Goal: Information Seeking & Learning: Understand process/instructions

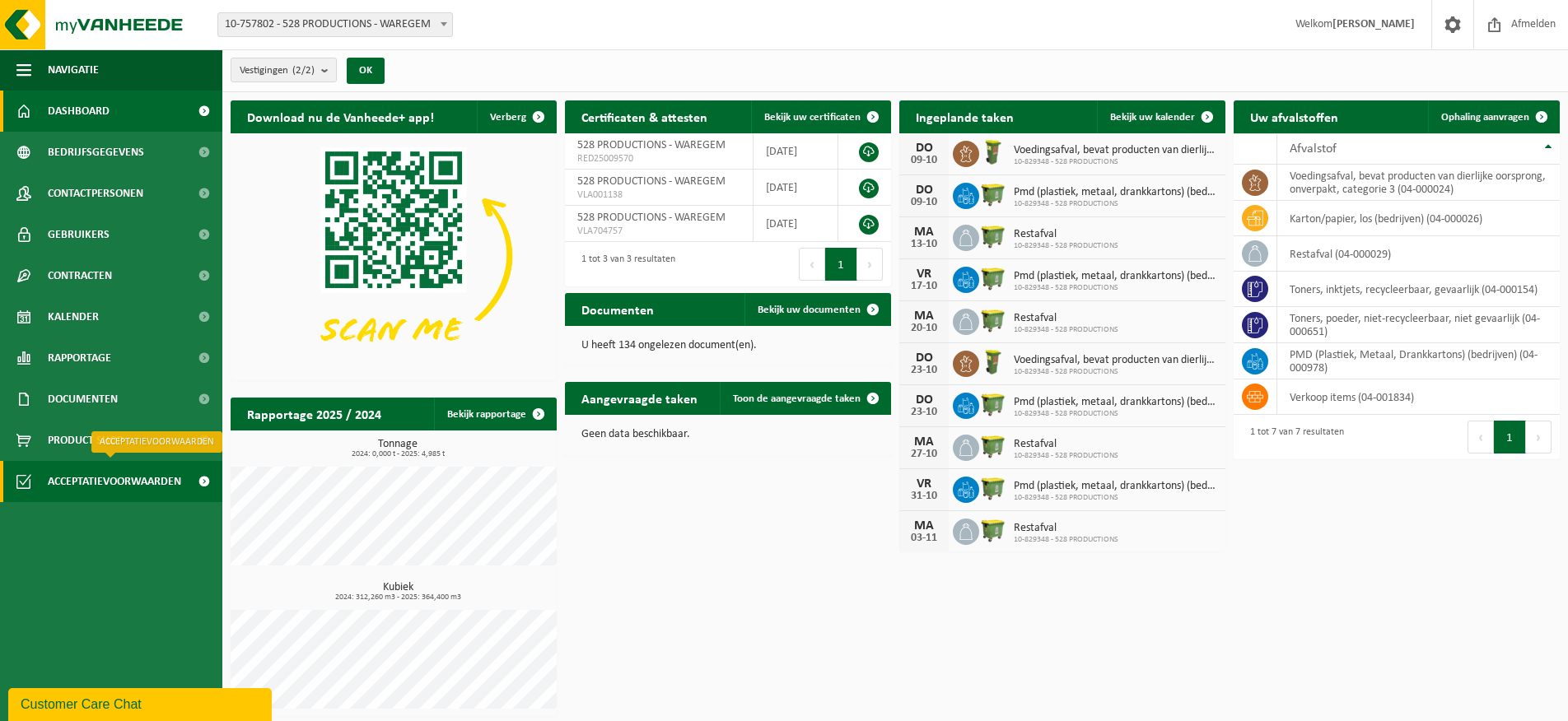
click at [118, 479] on span "Acceptatievoorwaarden" at bounding box center [114, 481] width 133 height 41
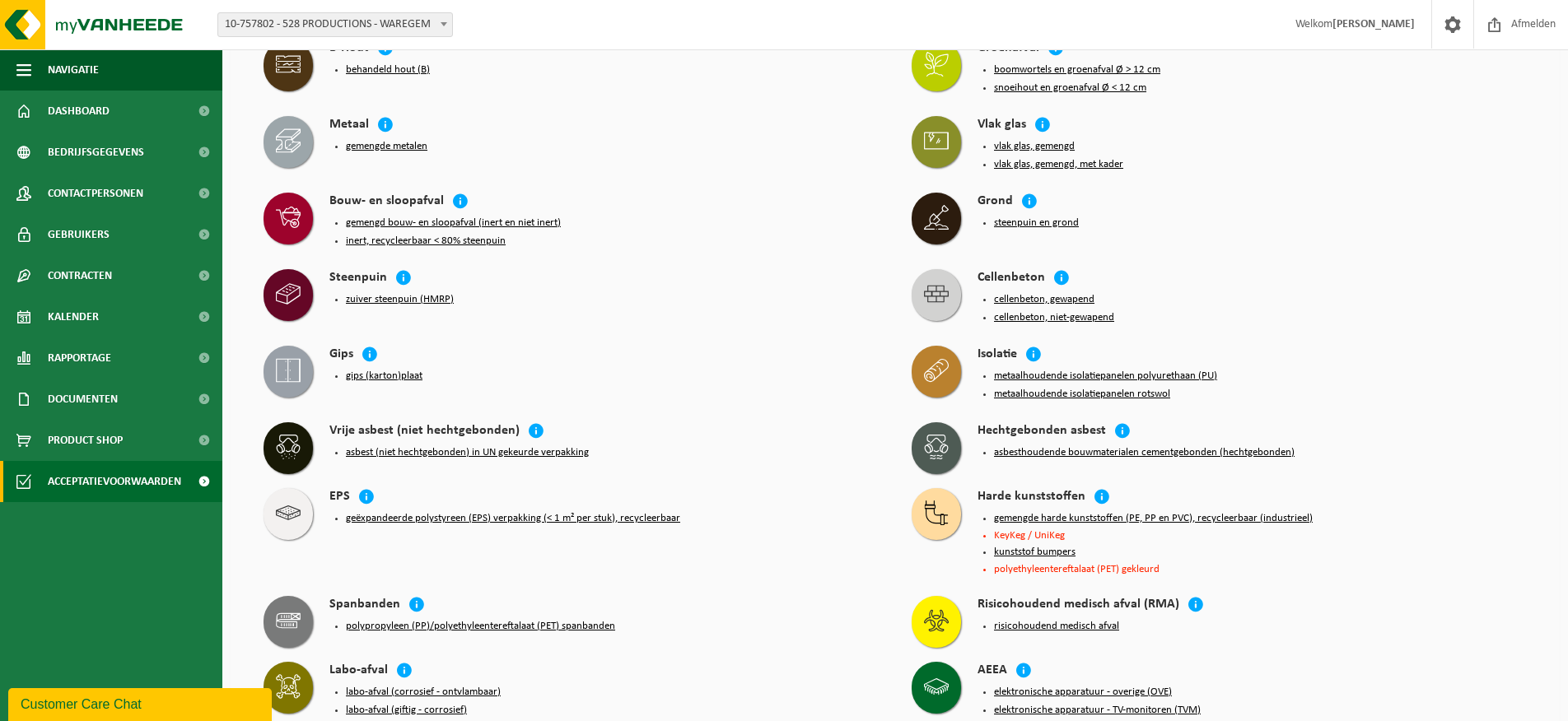
scroll to position [750, 0]
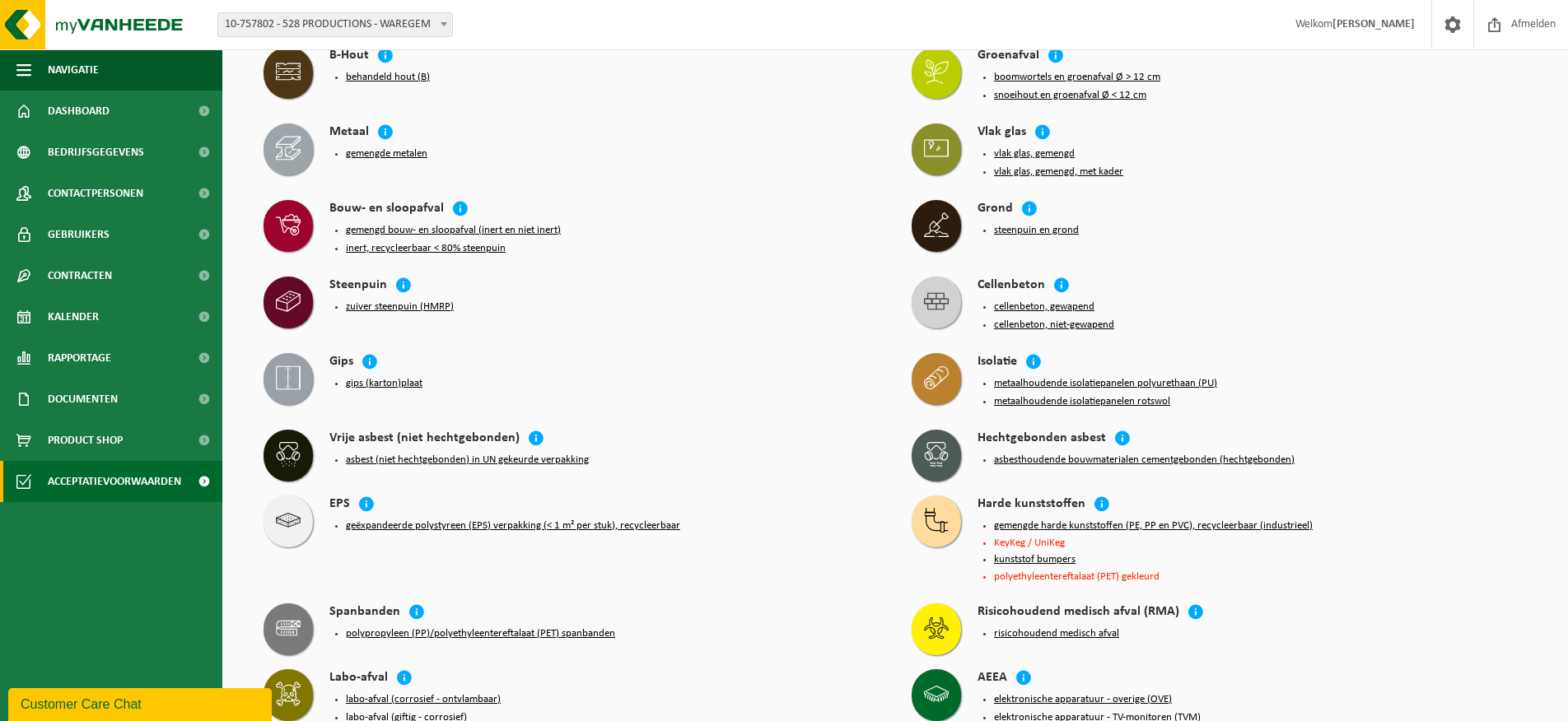
click at [435, 641] on button "polypropyleen (PP)/polyethyleentereftalaat (PET) spanbanden" at bounding box center [480, 633] width 269 height 13
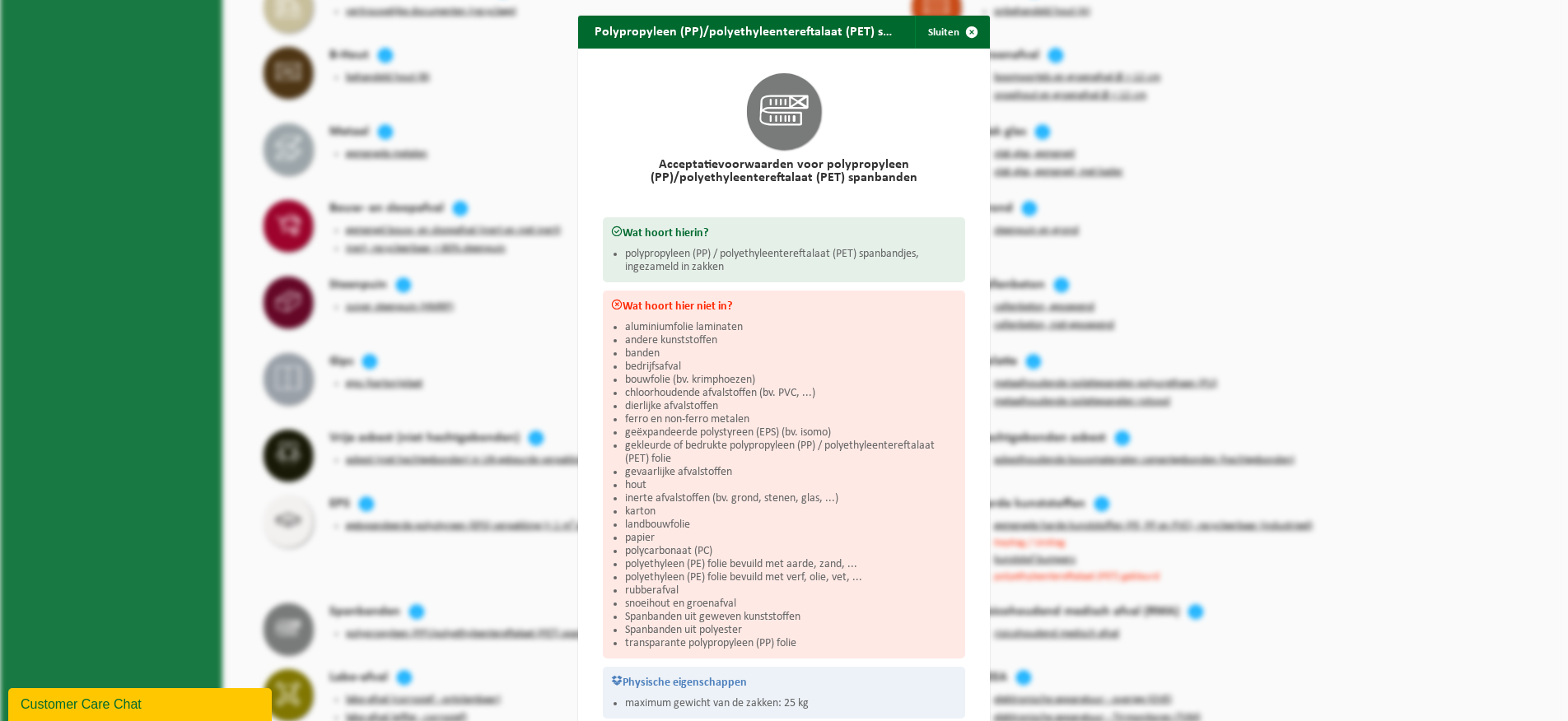
scroll to position [96, 0]
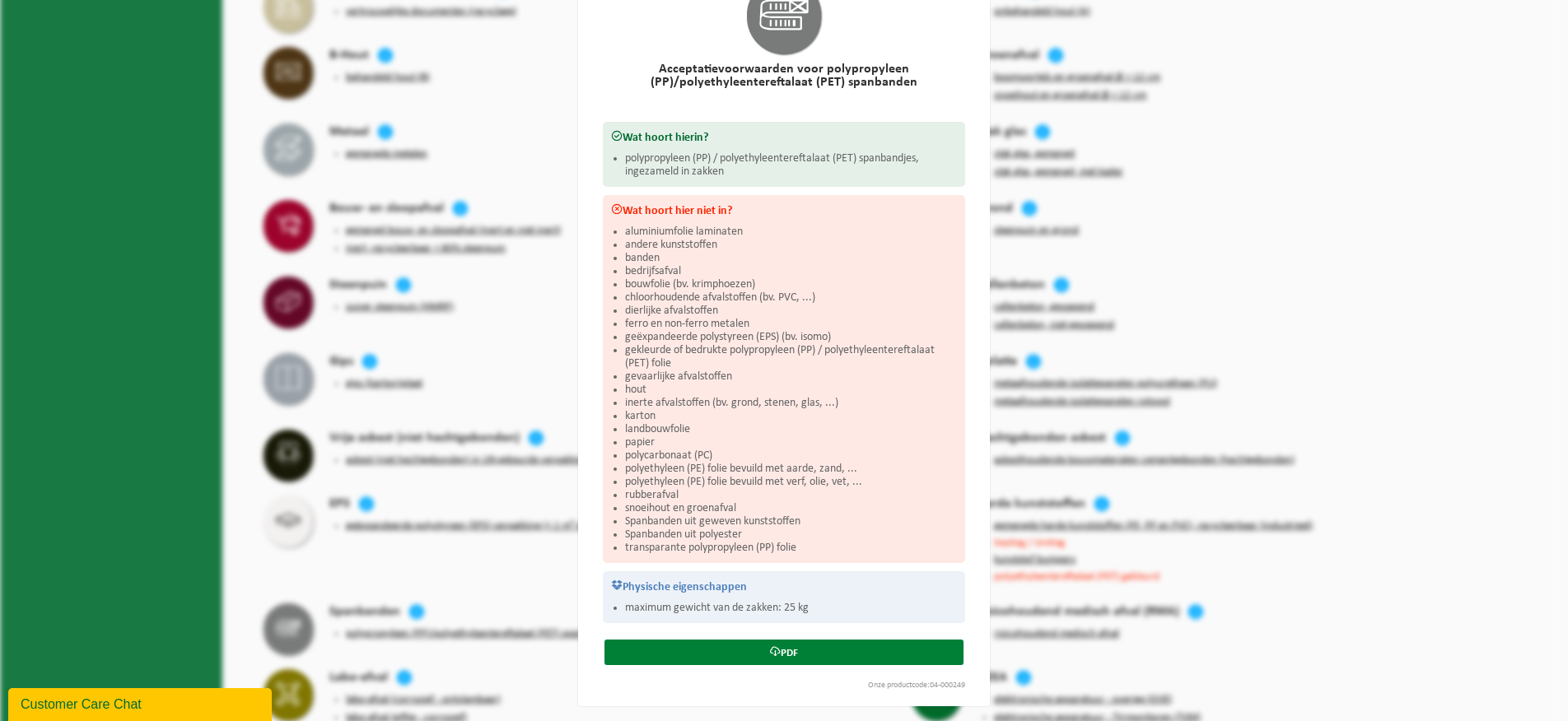
click at [784, 654] on link "PDF" at bounding box center [784, 652] width 359 height 26
